Goal: Task Accomplishment & Management: Manage account settings

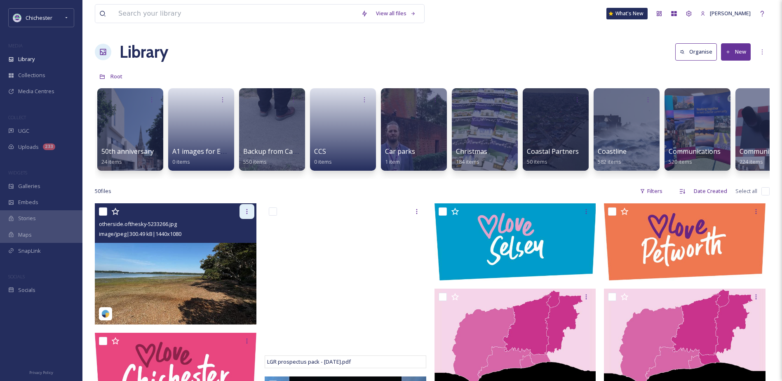
click at [244, 215] on icon at bounding box center [247, 211] width 7 height 7
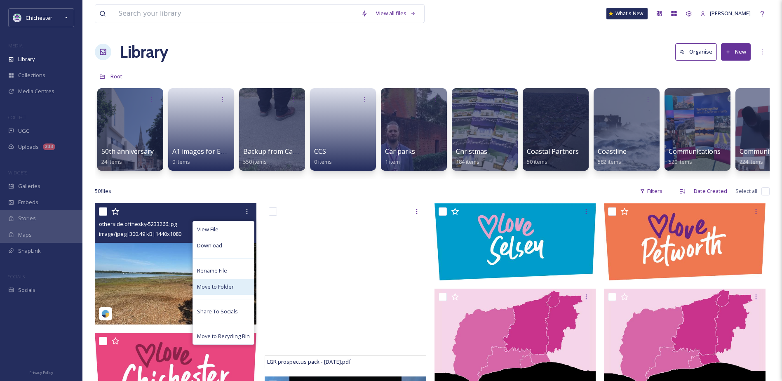
click at [210, 291] on span "Move to Folder" at bounding box center [215, 287] width 37 height 8
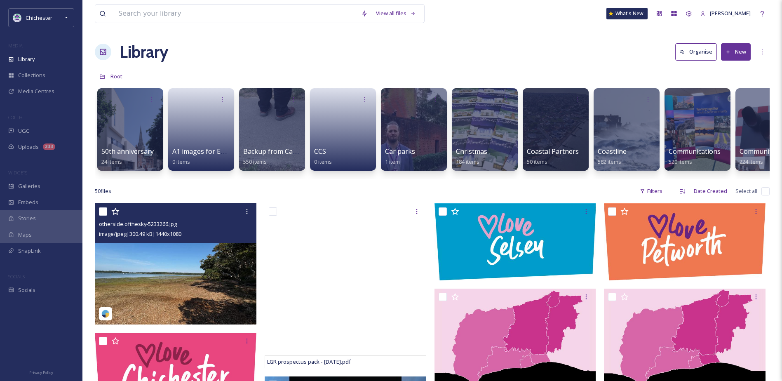
click at [187, 267] on img at bounding box center [176, 263] width 162 height 121
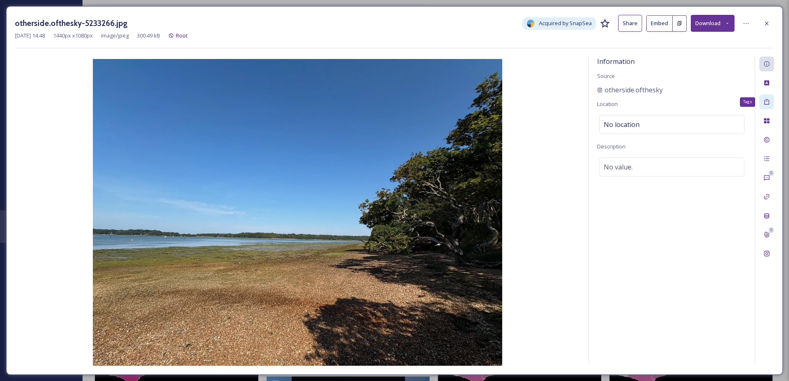
click at [766, 104] on icon at bounding box center [766, 102] width 7 height 7
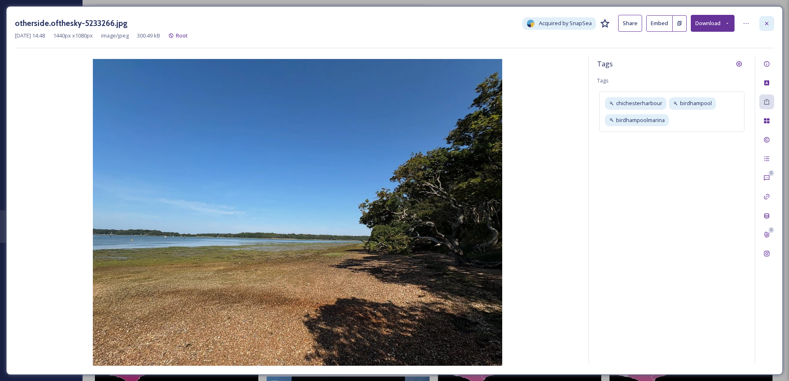
click at [768, 26] on icon at bounding box center [766, 23] width 7 height 7
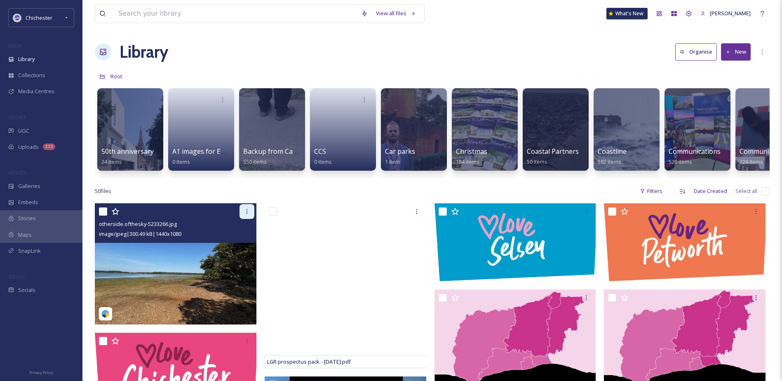
click at [242, 218] on div at bounding box center [247, 211] width 15 height 15
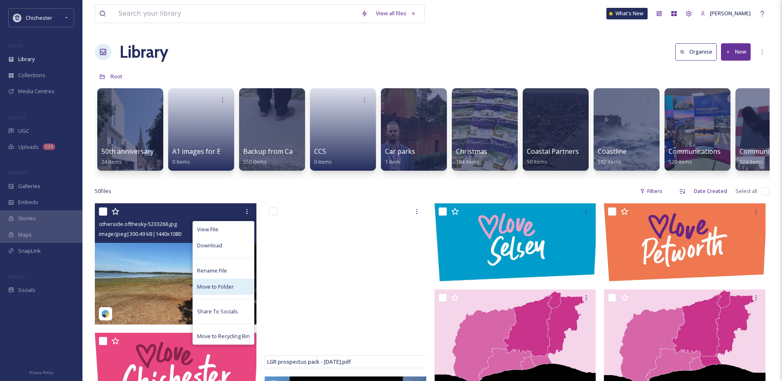
click at [193, 287] on div "Move to Folder" at bounding box center [223, 287] width 61 height 16
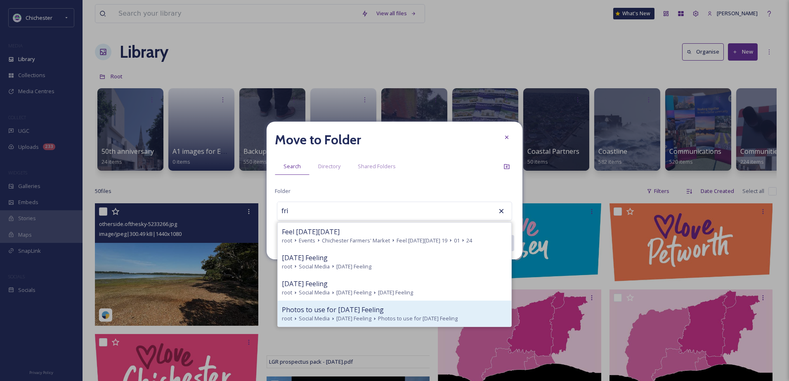
click at [327, 315] on span "Social Media" at bounding box center [314, 319] width 31 height 8
type input "Photos to use for [DATE] Feeling"
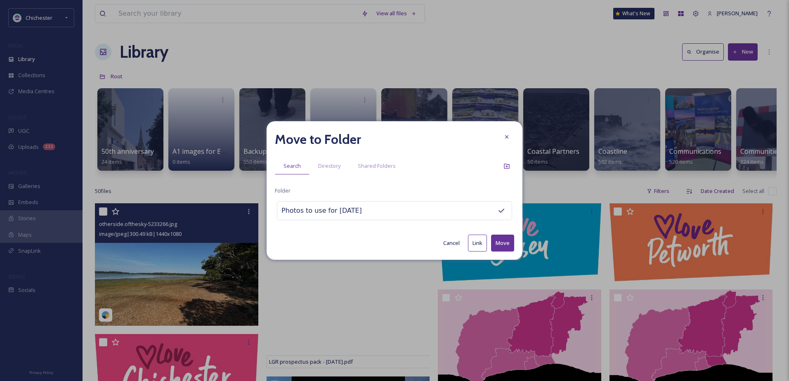
click at [510, 243] on button "Move" at bounding box center [502, 243] width 23 height 17
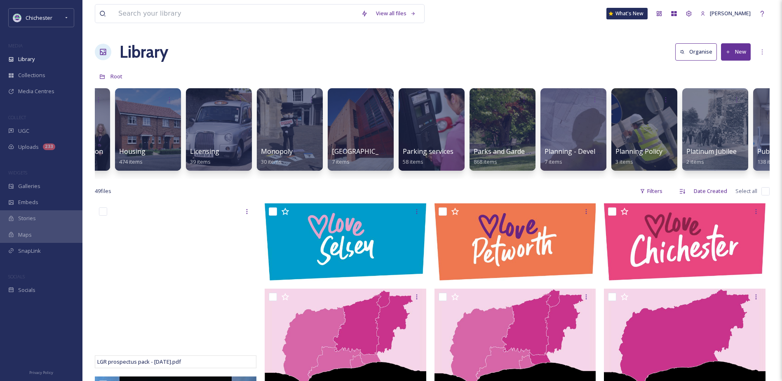
scroll to position [0, 2296]
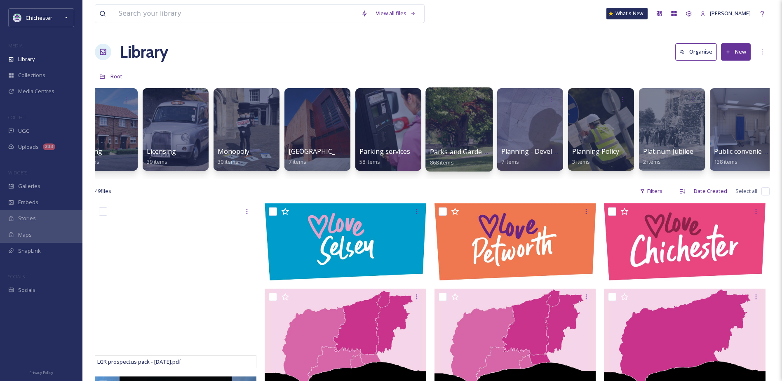
click at [461, 131] on div at bounding box center [459, 129] width 67 height 84
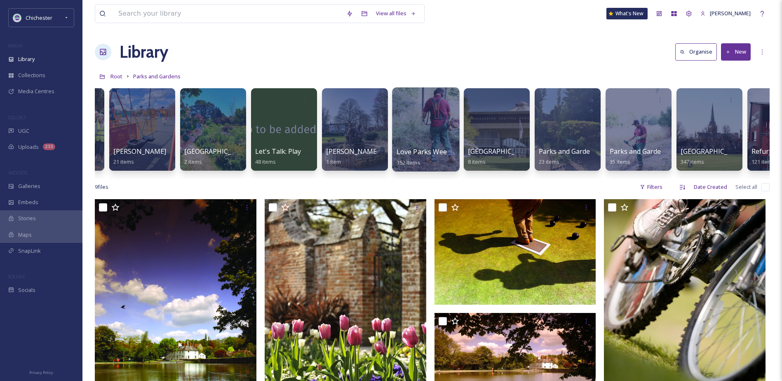
scroll to position [0, 131]
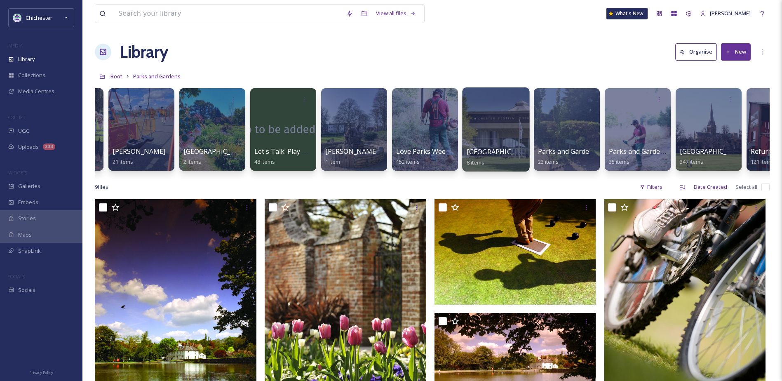
click at [506, 123] on div at bounding box center [495, 129] width 67 height 84
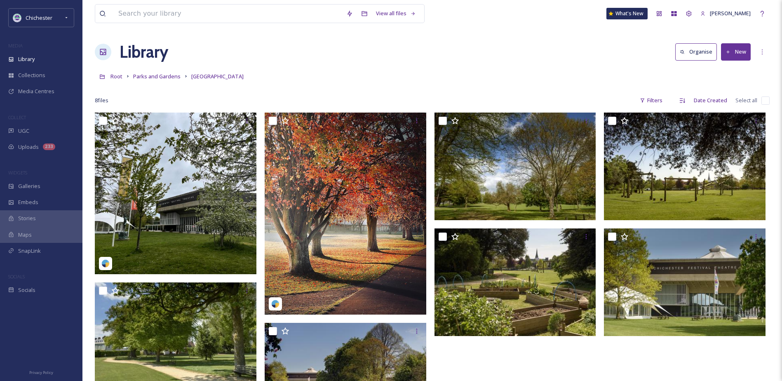
click at [749, 55] on button "New" at bounding box center [736, 51] width 30 height 17
click at [737, 105] on div "Folder" at bounding box center [727, 103] width 47 height 16
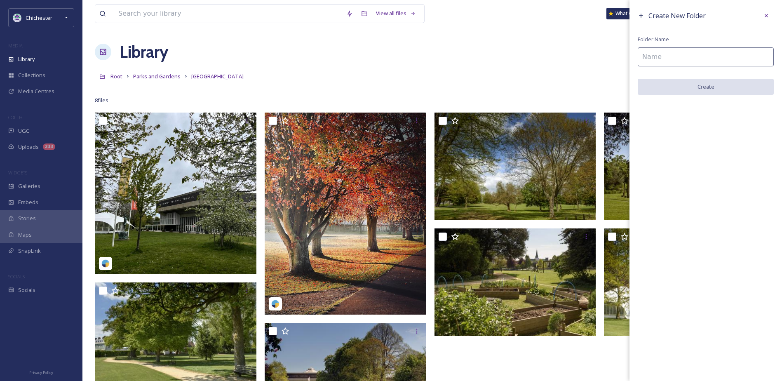
click at [674, 57] on input at bounding box center [706, 56] width 136 height 19
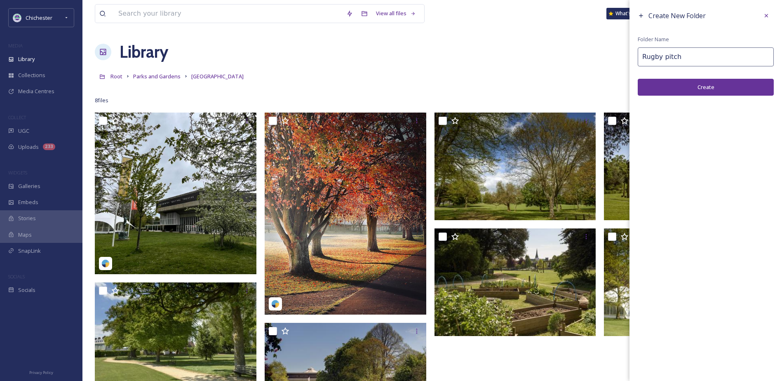
type input "Rugby pitch"
click at [706, 84] on button "Create" at bounding box center [706, 87] width 136 height 17
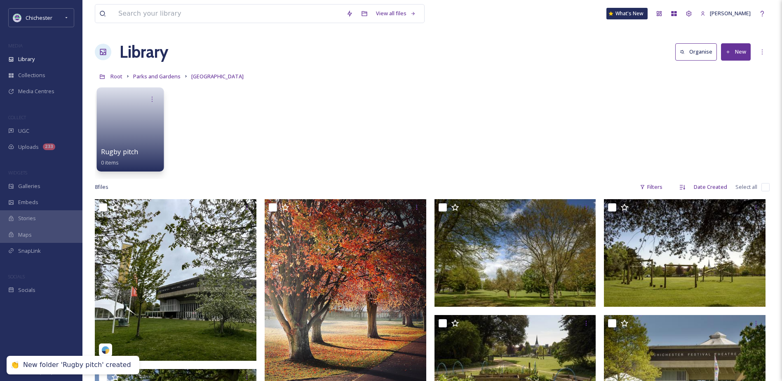
click at [139, 151] on div "Rugby pitch 0 items" at bounding box center [130, 157] width 59 height 21
click at [141, 151] on div "Rugby pitch 0 items" at bounding box center [130, 157] width 59 height 21
click at [126, 131] on link at bounding box center [130, 127] width 59 height 40
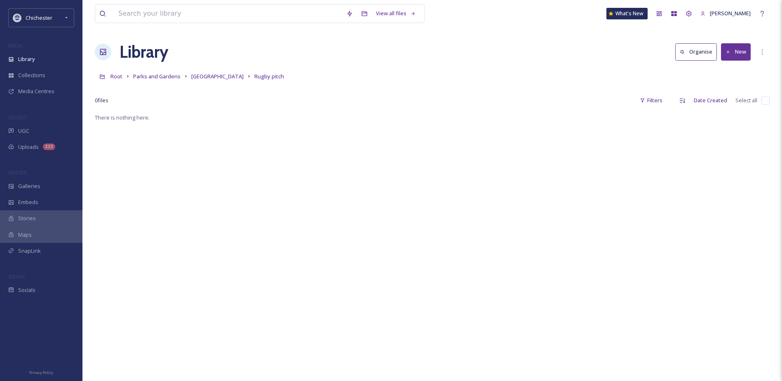
click at [744, 51] on button "New" at bounding box center [736, 51] width 30 height 17
click at [730, 69] on span "File Upload" at bounding box center [732, 71] width 27 height 8
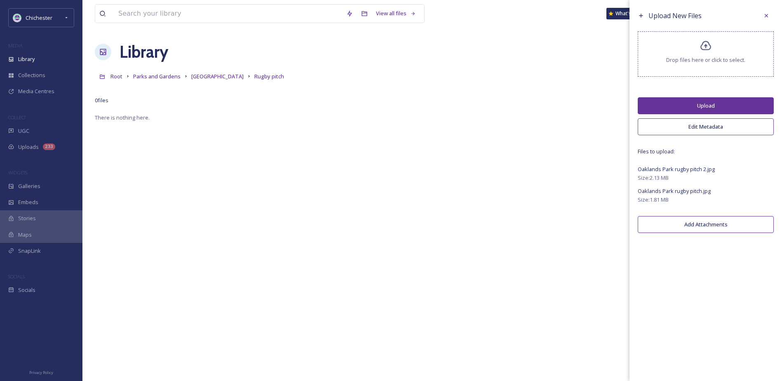
click at [689, 106] on button "Upload" at bounding box center [706, 105] width 136 height 17
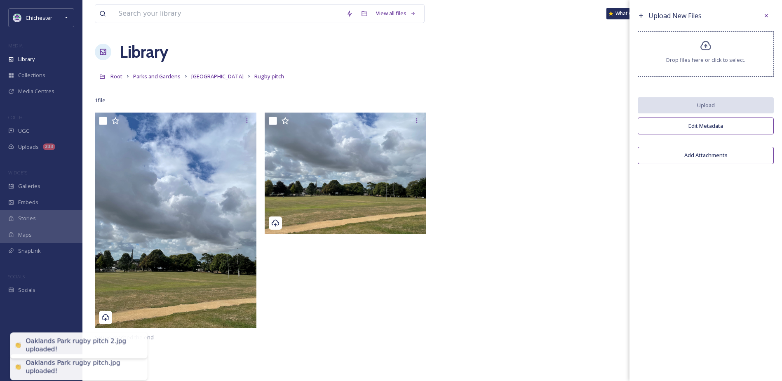
click at [485, 280] on div at bounding box center [518, 223] width 166 height 220
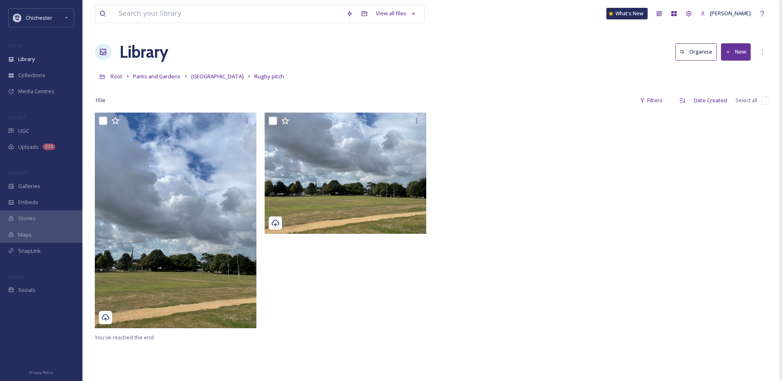
click at [762, 99] on input "checkbox" at bounding box center [766, 101] width 8 height 8
checkbox input "true"
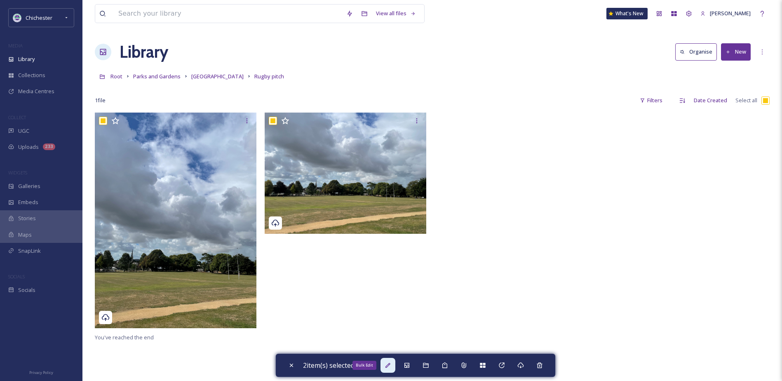
click at [391, 366] on icon at bounding box center [388, 365] width 5 height 5
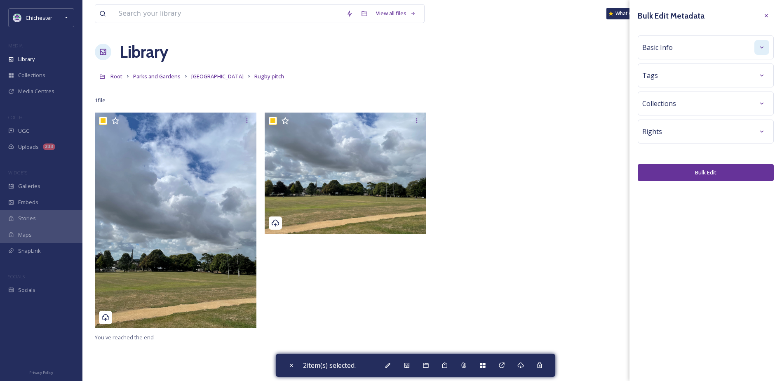
click at [767, 46] on div at bounding box center [762, 47] width 15 height 15
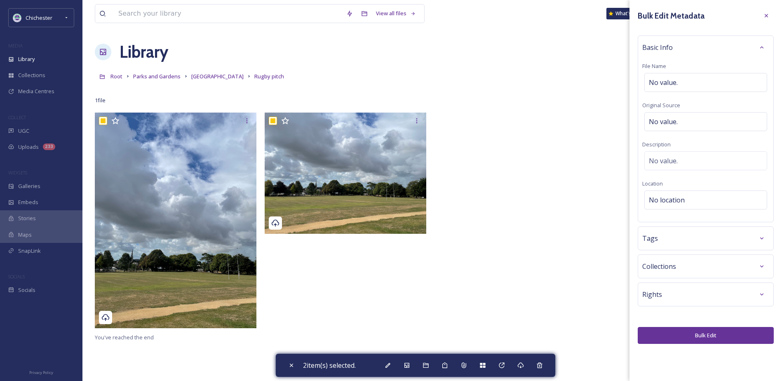
click at [675, 149] on div "Basic Info File Name No value. Original Source No value. Description No value. …" at bounding box center [706, 128] width 136 height 187
click at [669, 158] on span "No value." at bounding box center [663, 161] width 29 height 10
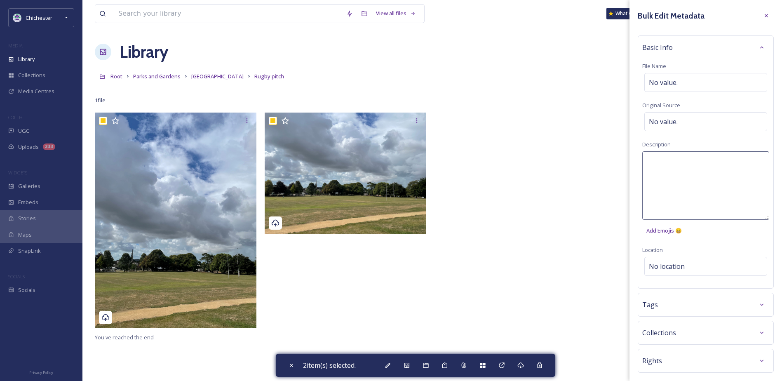
click at [669, 158] on textarea at bounding box center [706, 185] width 127 height 68
click at [667, 160] on textarea at bounding box center [706, 185] width 127 height 68
type textarea "Oaklands Park rugby pitch"
click at [757, 304] on div "Bulk Edit Metadata Basic Info File Name No value. Original Source No value. Des…" at bounding box center [706, 209] width 153 height 419
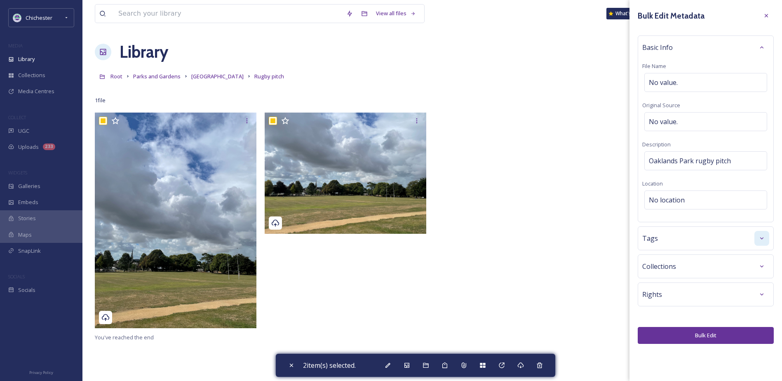
click at [766, 237] on div at bounding box center [762, 238] width 15 height 15
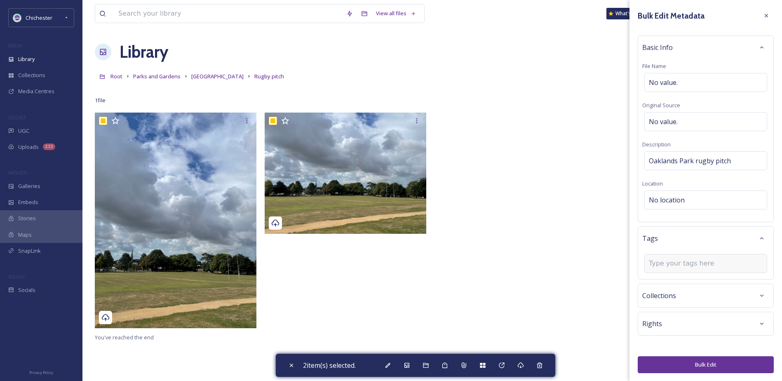
click at [690, 262] on input at bounding box center [690, 264] width 82 height 10
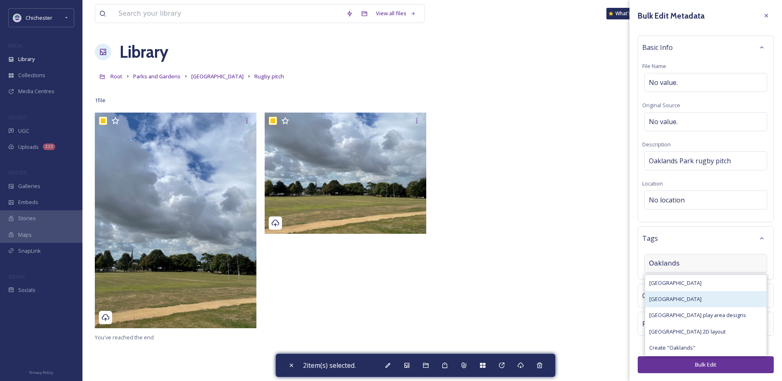
type input "Oaklands"
click at [704, 299] on div "[GEOGRAPHIC_DATA]" at bounding box center [705, 299] width 121 height 16
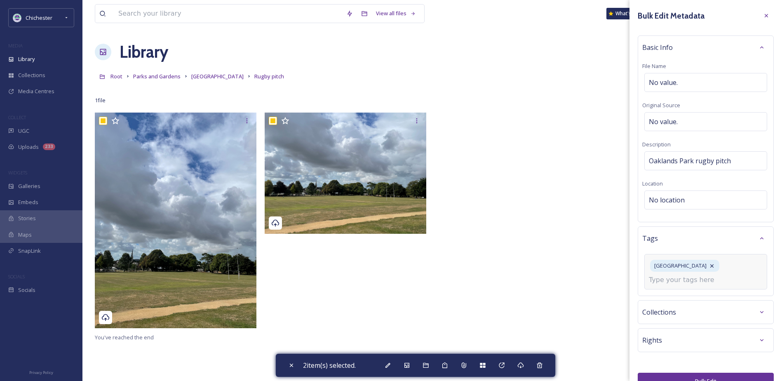
click at [694, 280] on input at bounding box center [690, 280] width 82 height 10
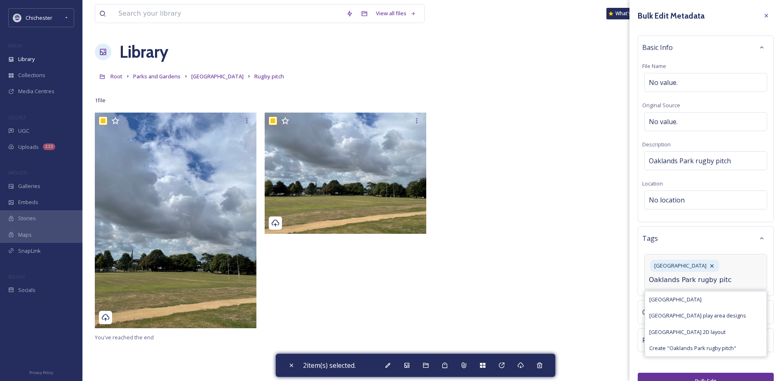
scroll to position [0, 2]
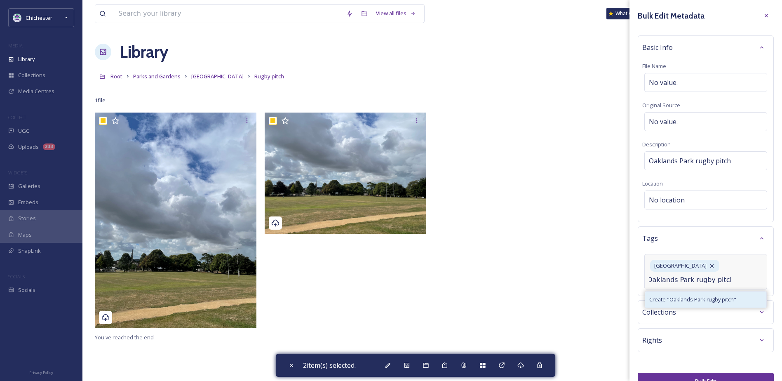
type input "Oaklands Park rugby pitch"
click at [703, 301] on span "Create " Oaklands Park rugby pitch "" at bounding box center [693, 300] width 87 height 8
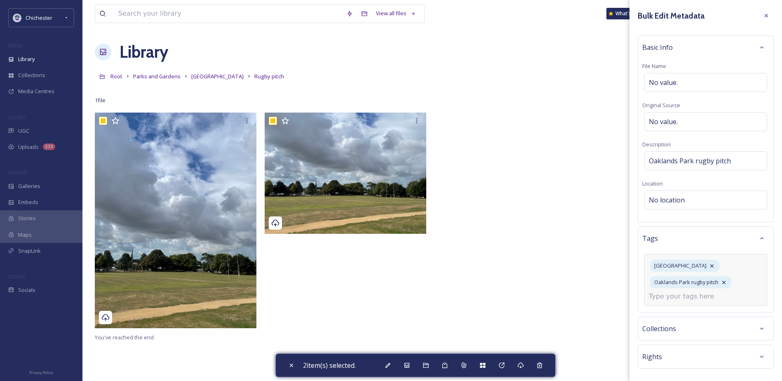
click at [700, 293] on input at bounding box center [690, 297] width 82 height 10
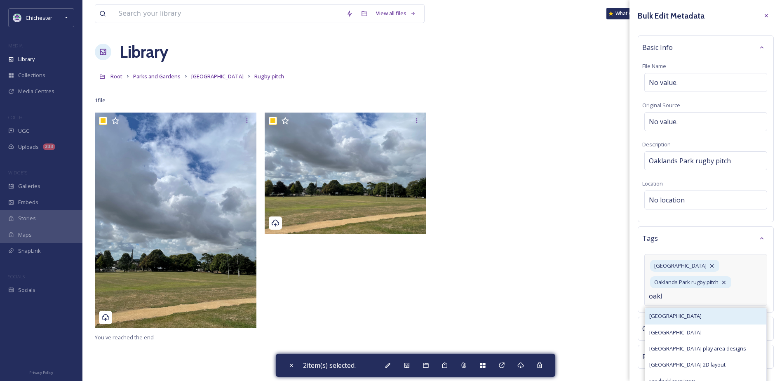
type input "oakl"
click at [688, 311] on div "[GEOGRAPHIC_DATA]" at bounding box center [705, 316] width 121 height 16
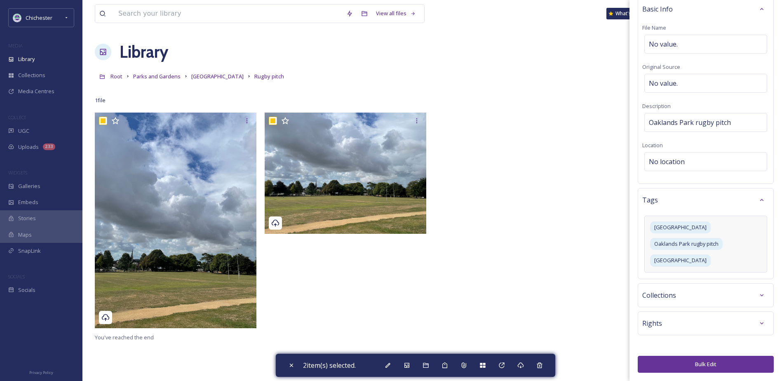
click at [707, 366] on button "Bulk Edit" at bounding box center [706, 364] width 136 height 17
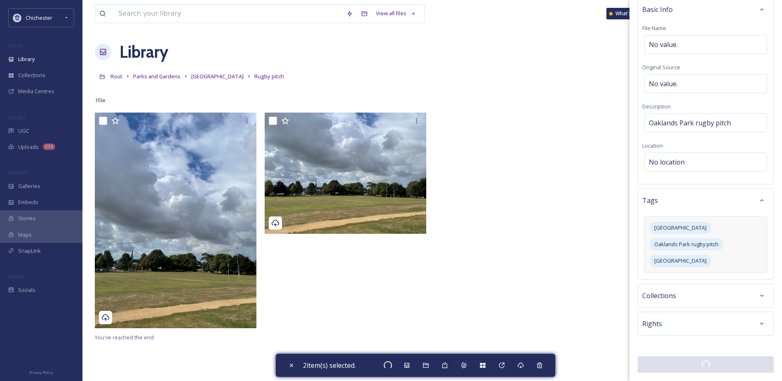
checkbox input "false"
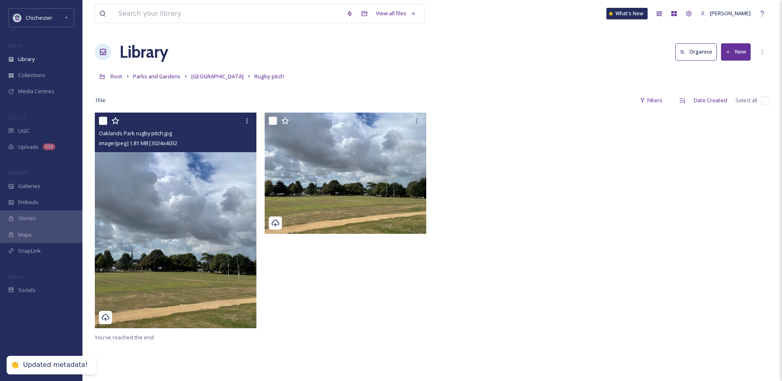
click at [182, 285] on img at bounding box center [176, 220] width 162 height 215
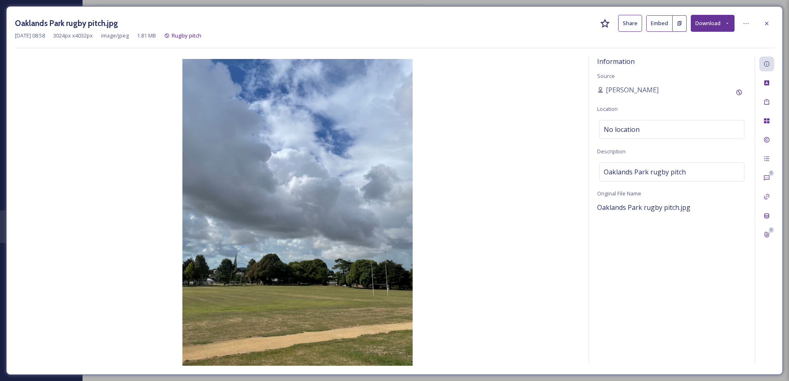
drag, startPoint x: 765, startPoint y: 18, endPoint x: 764, endPoint y: 23, distance: 5.1
click at [766, 18] on div at bounding box center [766, 23] width 15 height 15
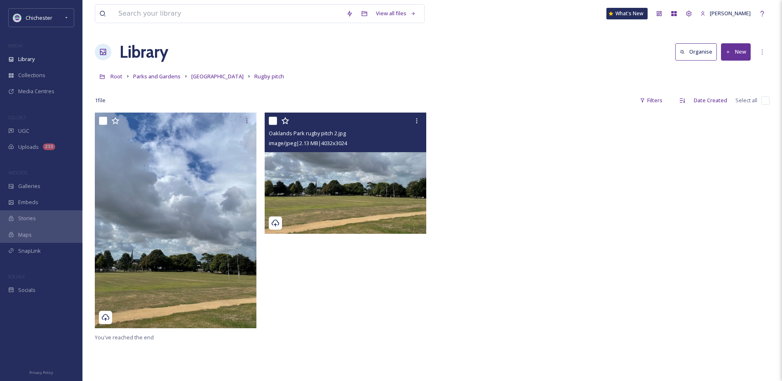
click at [325, 200] on img at bounding box center [346, 173] width 162 height 121
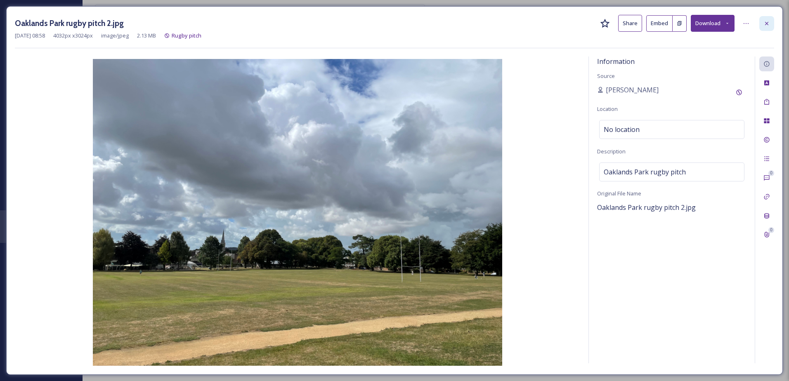
click at [765, 16] on div at bounding box center [766, 23] width 15 height 15
